Goal: Task Accomplishment & Management: Complete application form

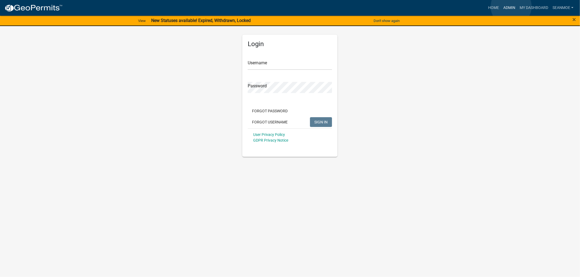
click at [511, 7] on link "Admin" at bounding box center [509, 8] width 16 height 10
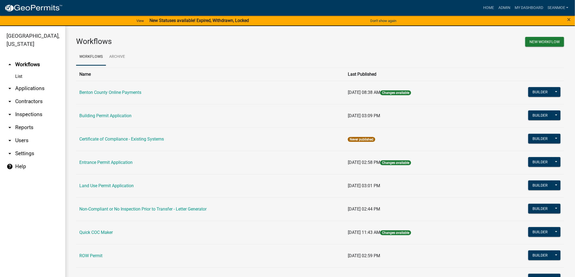
click at [35, 86] on link "arrow_drop_down Applications" at bounding box center [32, 88] width 65 height 13
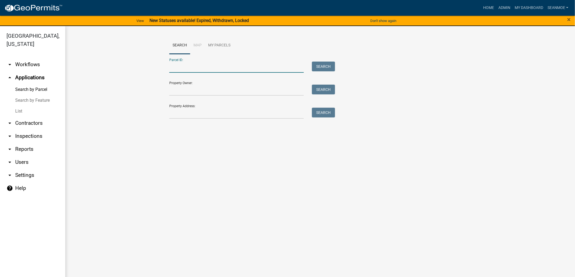
click at [202, 65] on input "Parcel ID:" at bounding box center [236, 67] width 135 height 11
type input "070039200"
drag, startPoint x: 339, startPoint y: 71, endPoint x: 332, endPoint y: 69, distance: 7.6
click at [338, 71] on div "Parcel ID: 070039200 Search Property Owner: Search Property Address: Search" at bounding box center [320, 86] width 302 height 65
click at [330, 68] on button "Search" at bounding box center [323, 67] width 23 height 10
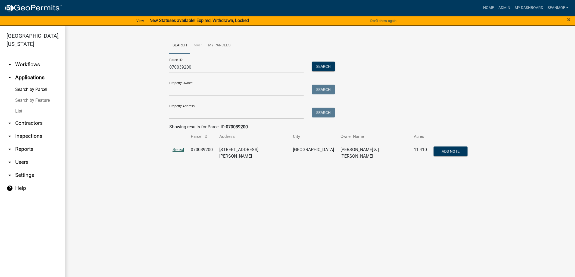
click at [174, 147] on span "Select" at bounding box center [179, 149] width 12 height 5
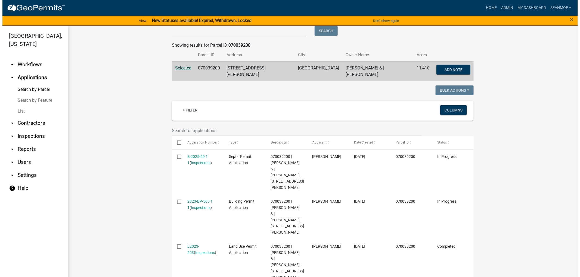
scroll to position [90, 0]
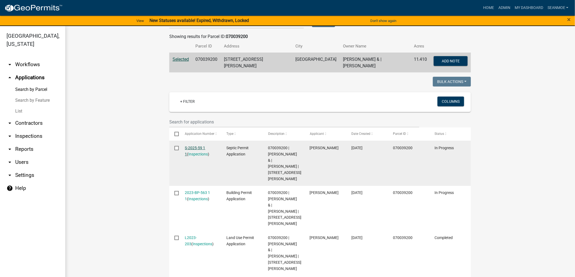
click at [193, 146] on link "S-2025-59 1 1" at bounding box center [195, 151] width 20 height 11
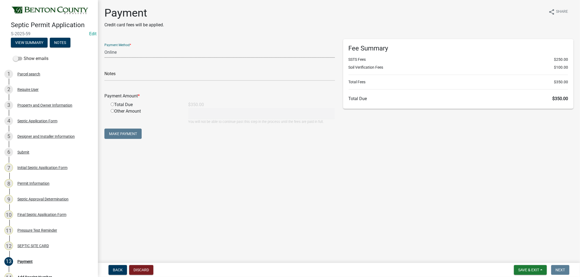
click at [171, 57] on select "Credit Card POS Check Cash Online" at bounding box center [219, 52] width 230 height 11
select select "1: 0"
click at [104, 47] on select "Credit Card POS Check Cash Online" at bounding box center [219, 52] width 230 height 11
click at [138, 77] on input "text" at bounding box center [219, 75] width 230 height 11
type input "032366"
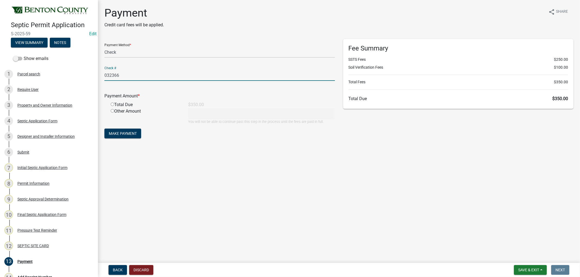
click at [111, 104] on input "radio" at bounding box center [113, 105] width 4 height 4
radio input "true"
type input "350"
click at [113, 132] on span "Make Payment" at bounding box center [123, 134] width 28 height 4
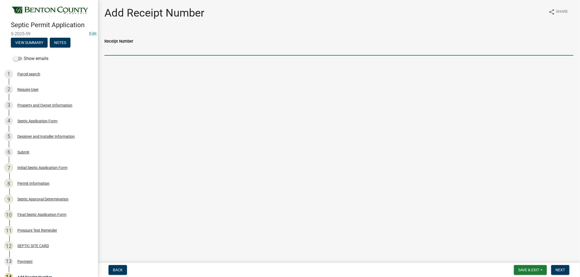
click at [132, 46] on input "Receipt Number" at bounding box center [338, 50] width 469 height 11
type input "25000257"
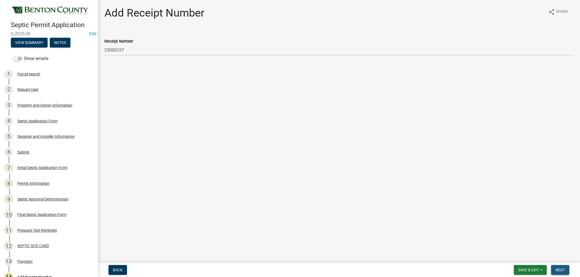
click at [561, 269] on span "Next" at bounding box center [560, 270] width 10 height 4
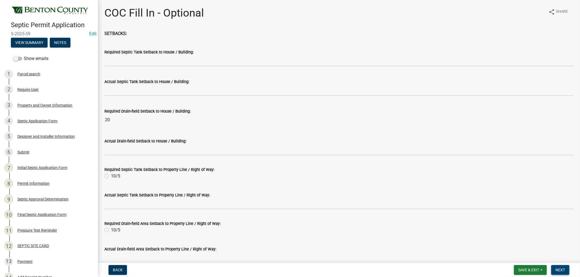
click at [564, 268] on span "Next" at bounding box center [560, 270] width 10 height 4
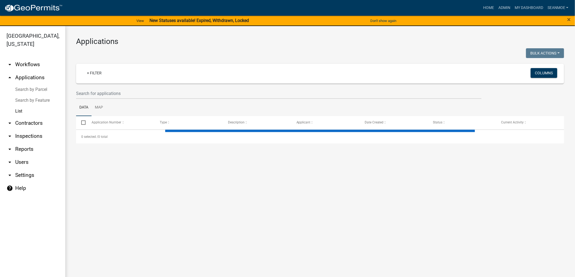
select select "1: 25"
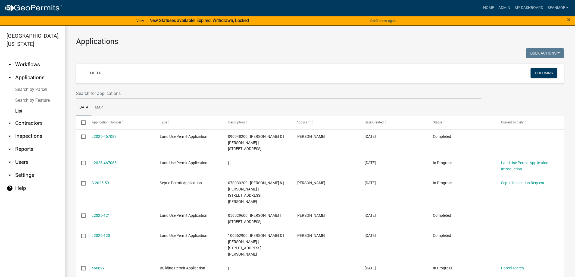
click at [26, 78] on link "arrow_drop_up Applications" at bounding box center [32, 77] width 65 height 13
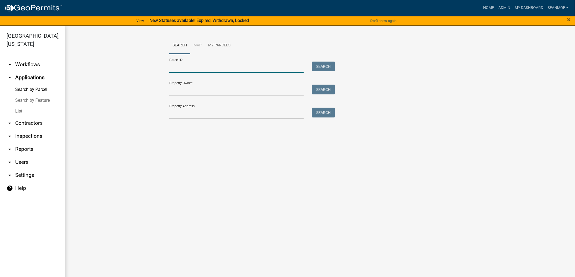
click at [176, 69] on input "Parcel ID:" at bounding box center [236, 67] width 135 height 11
type input "060019502"
click at [319, 63] on button "Search" at bounding box center [323, 67] width 23 height 10
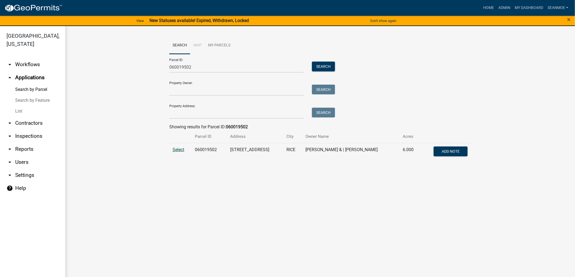
click at [180, 149] on span "Select" at bounding box center [179, 149] width 12 height 5
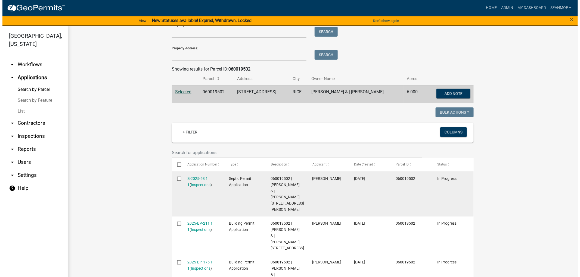
scroll to position [60, 0]
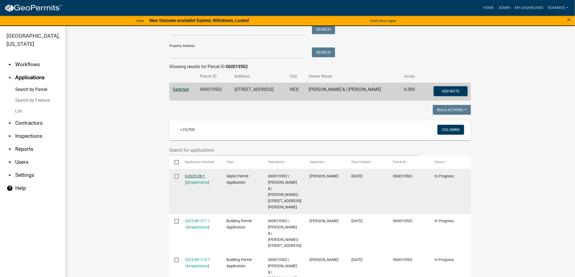
click at [194, 177] on link "S-2025-58 1 1" at bounding box center [195, 179] width 20 height 11
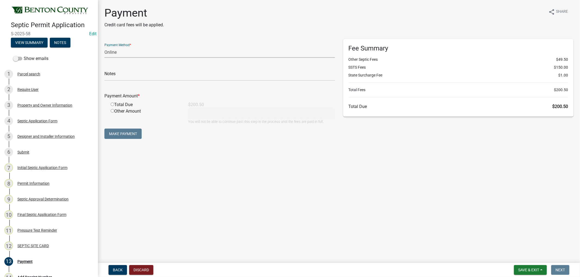
click at [123, 53] on select "Credit Card POS Check Cash Online" at bounding box center [219, 52] width 230 height 11
select select "1: 0"
click at [104, 47] on select "Credit Card POS Check Cash Online" at bounding box center [219, 52] width 230 height 11
click at [118, 75] on input "text" at bounding box center [219, 75] width 230 height 11
type input "032367"
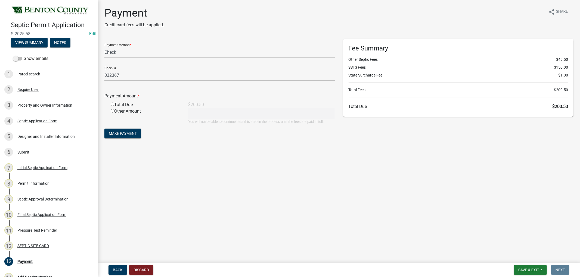
click at [111, 104] on input "radio" at bounding box center [113, 105] width 4 height 4
radio input "true"
type input "200.5"
click at [129, 133] on span "Make Payment" at bounding box center [123, 134] width 28 height 4
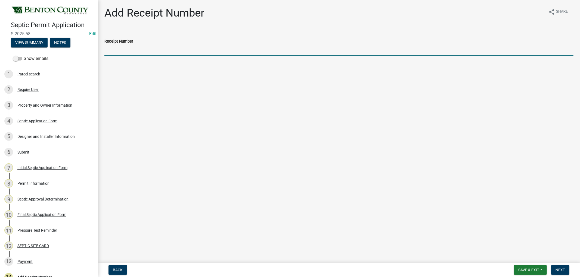
click at [116, 54] on input "Receipt Number" at bounding box center [338, 50] width 469 height 11
type input "25000258"
click at [564, 269] on span "Next" at bounding box center [560, 270] width 10 height 4
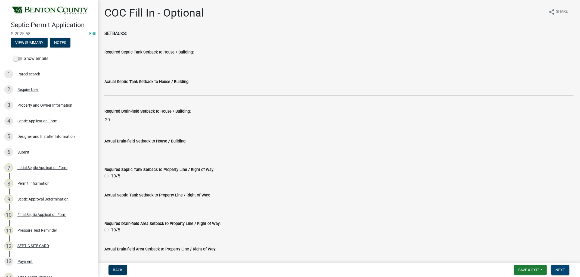
click at [557, 269] on span "Next" at bounding box center [560, 270] width 10 height 4
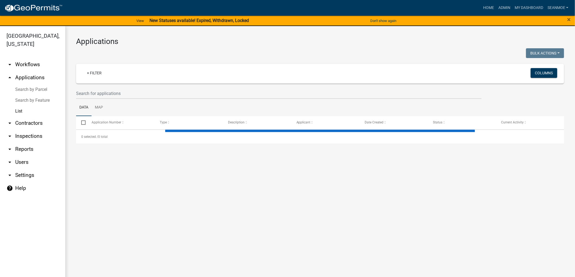
select select "1: 25"
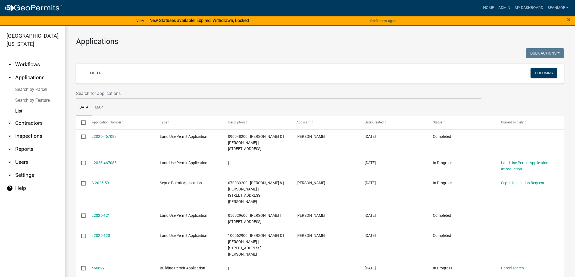
click at [32, 78] on link "arrow_drop_up Applications" at bounding box center [32, 77] width 65 height 13
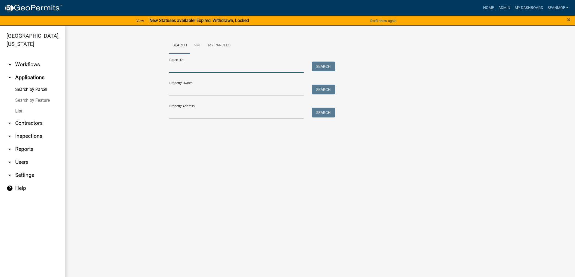
click at [190, 68] on input "Parcel ID:" at bounding box center [236, 67] width 135 height 11
type input "100051700"
click at [338, 69] on div "Parcel ID: 100051700 Search Property Owner: Search Property Address: Search" at bounding box center [320, 86] width 302 height 65
click at [323, 62] on button "Search" at bounding box center [323, 67] width 23 height 10
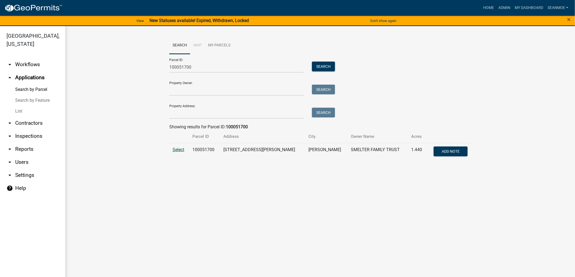
click at [182, 148] on span "Select" at bounding box center [179, 149] width 12 height 5
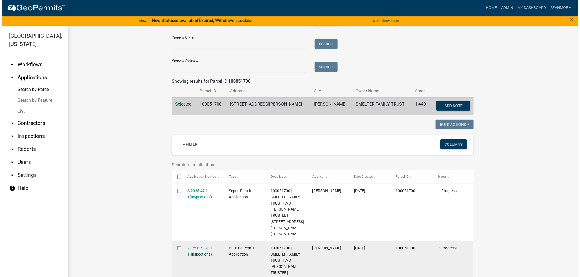
scroll to position [90, 0]
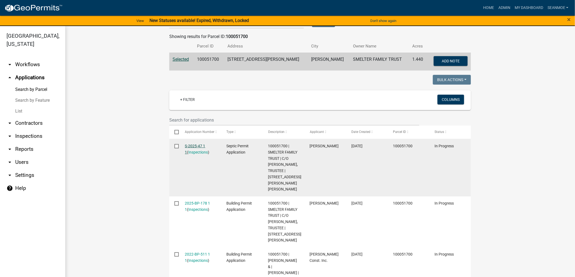
click at [190, 144] on link "S-2025-47 1 1" at bounding box center [195, 149] width 20 height 11
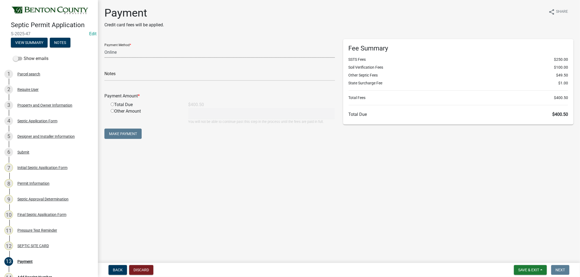
click at [123, 51] on select "Credit Card POS Check Cash Online" at bounding box center [219, 52] width 230 height 11
select select "1: 0"
click at [104, 47] on select "Credit Card POS Check Cash Online" at bounding box center [219, 52] width 230 height 11
click at [114, 74] on input "text" at bounding box center [219, 75] width 230 height 11
type input "032368"
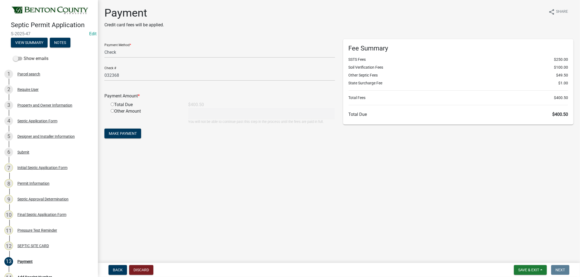
click at [113, 104] on input "radio" at bounding box center [113, 105] width 4 height 4
radio input "true"
type input "400.5"
click at [122, 135] on span "Make Payment" at bounding box center [123, 134] width 28 height 4
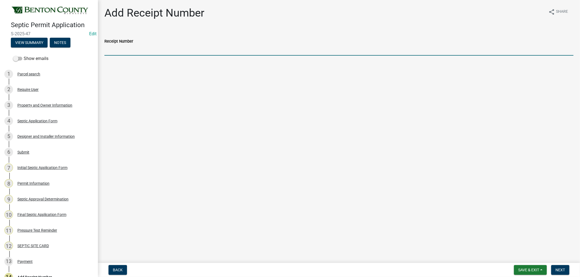
click at [132, 49] on input "Receipt Number" at bounding box center [338, 50] width 469 height 11
type input "25000259"
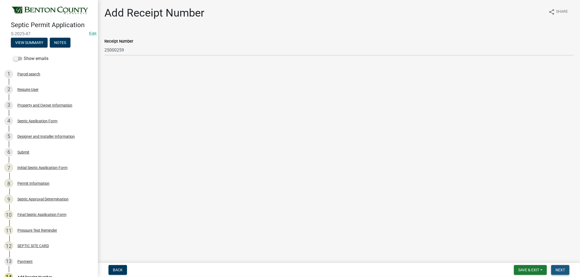
click at [565, 266] on button "Next" at bounding box center [560, 271] width 18 height 10
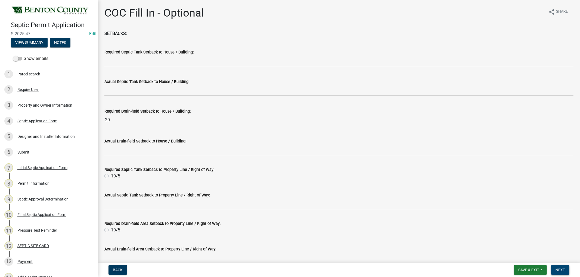
click at [564, 265] on nav "Back Save & Exit Save Save & Exit Next" at bounding box center [339, 270] width 482 height 14
click at [561, 268] on span "Next" at bounding box center [560, 270] width 10 height 4
